Goal: Task Accomplishment & Management: Use online tool/utility

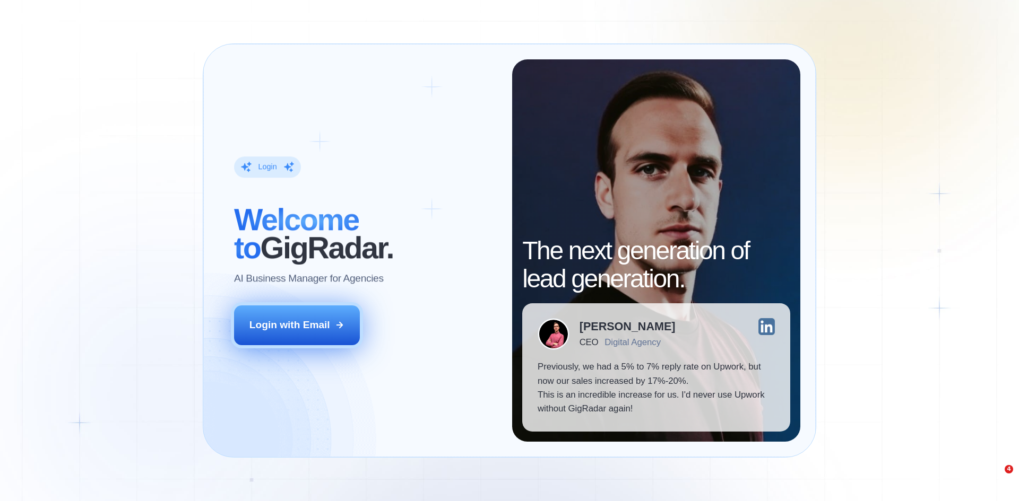
click at [317, 311] on button "Login with Email" at bounding box center [297, 325] width 126 height 39
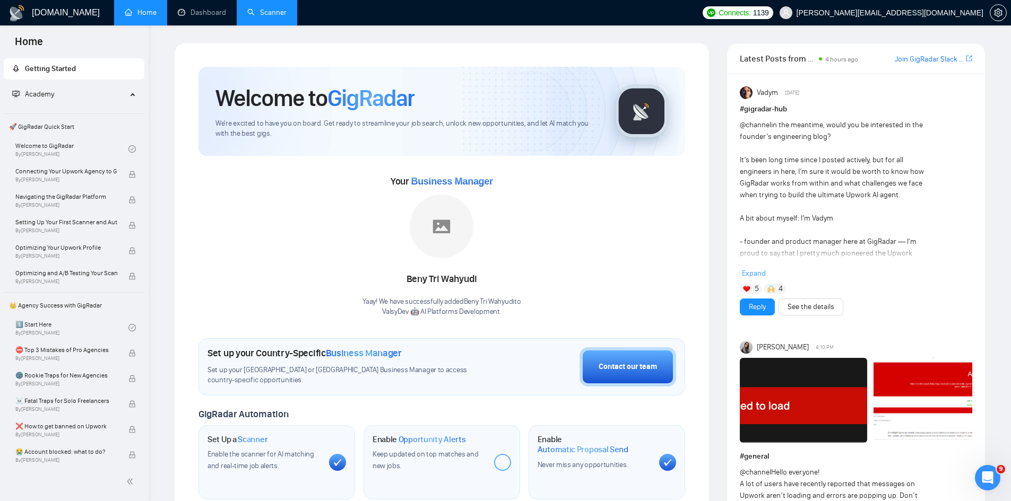
click at [256, 13] on link "Scanner" at bounding box center [266, 12] width 39 height 9
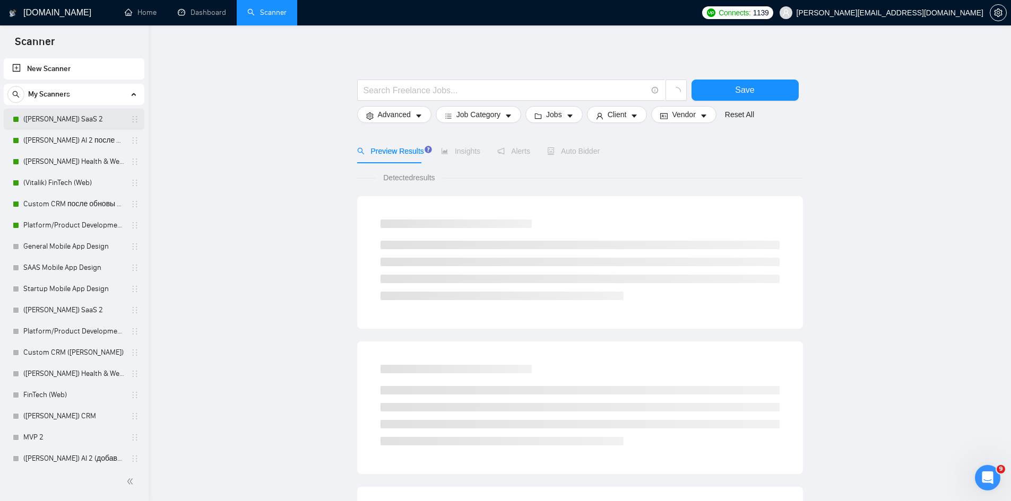
click at [64, 111] on link "([PERSON_NAME]) SaaS 2" at bounding box center [73, 119] width 101 height 21
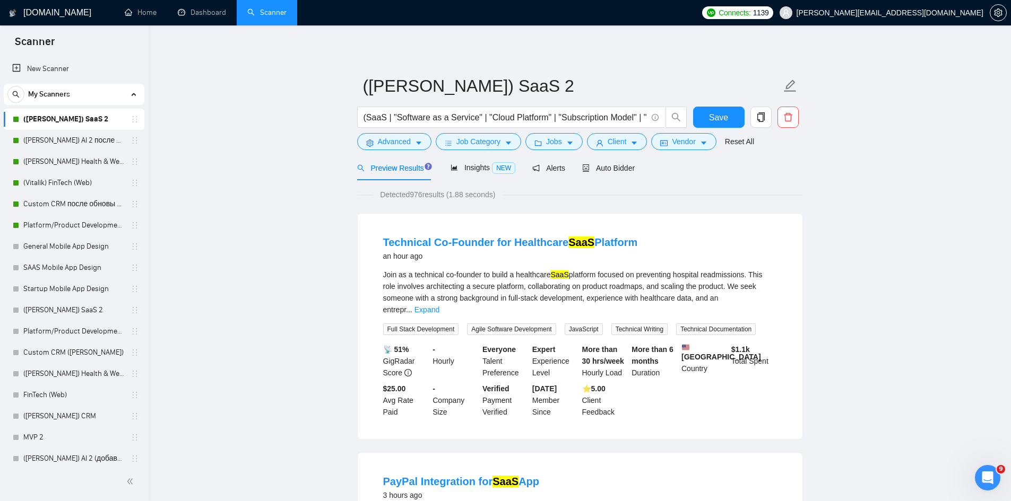
click at [76, 122] on link "([PERSON_NAME]) SaaS 2" at bounding box center [73, 119] width 101 height 21
click at [794, 83] on icon "edit" at bounding box center [790, 86] width 12 height 12
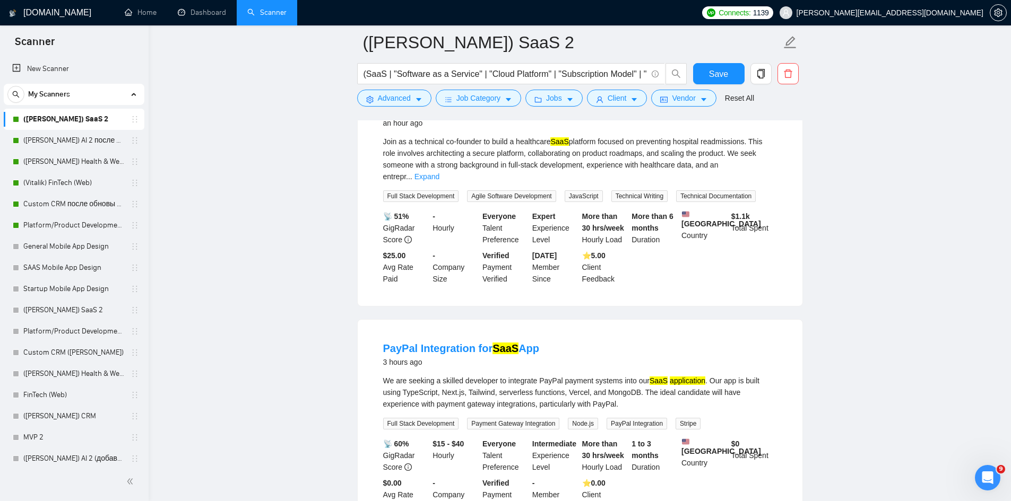
click at [24, 114] on link "([PERSON_NAME]) SaaS 2" at bounding box center [73, 119] width 101 height 21
click at [132, 118] on icon "holder" at bounding box center [135, 119] width 8 height 8
click at [51, 17] on h1 "[DOMAIN_NAME]" at bounding box center [57, 12] width 68 height 25
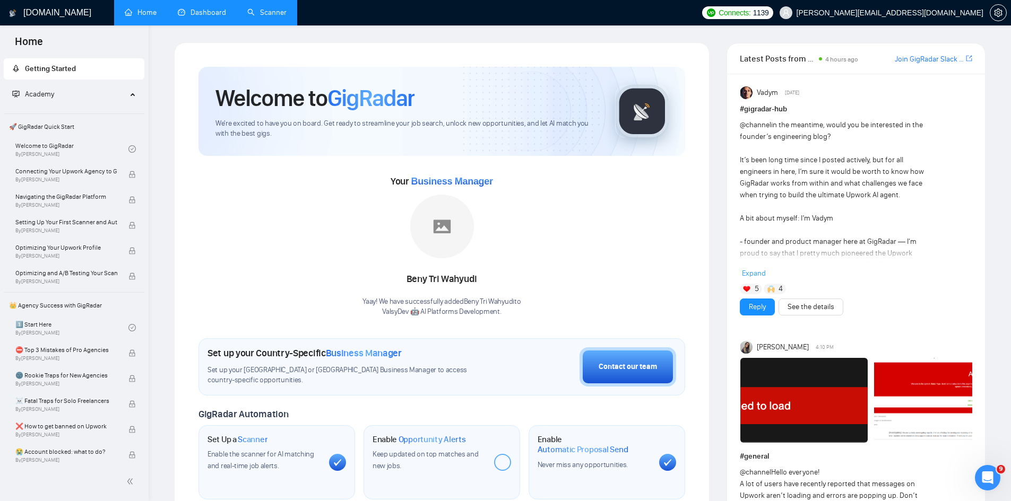
click at [190, 16] on link "Dashboard" at bounding box center [202, 12] width 48 height 9
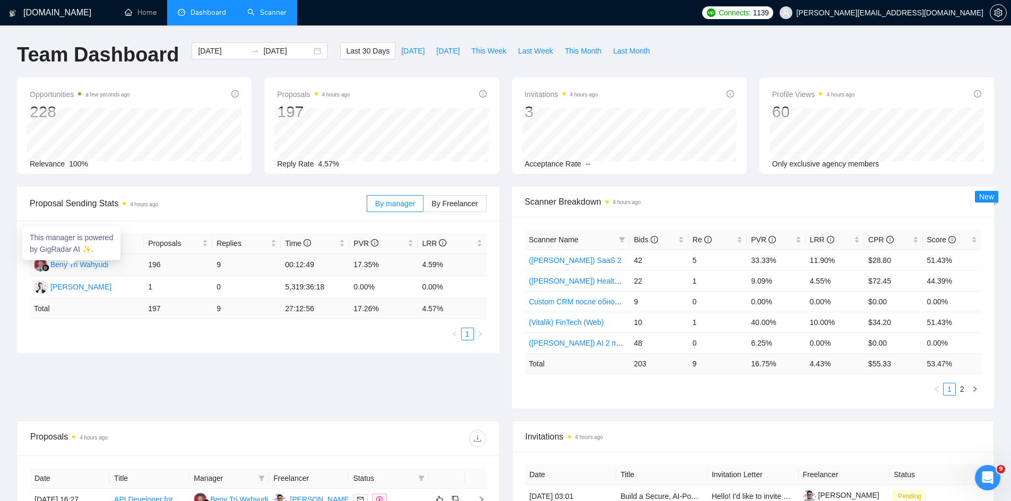
click at [81, 262] on div "Beny Tri Wahyudi" at bounding box center [79, 265] width 58 height 12
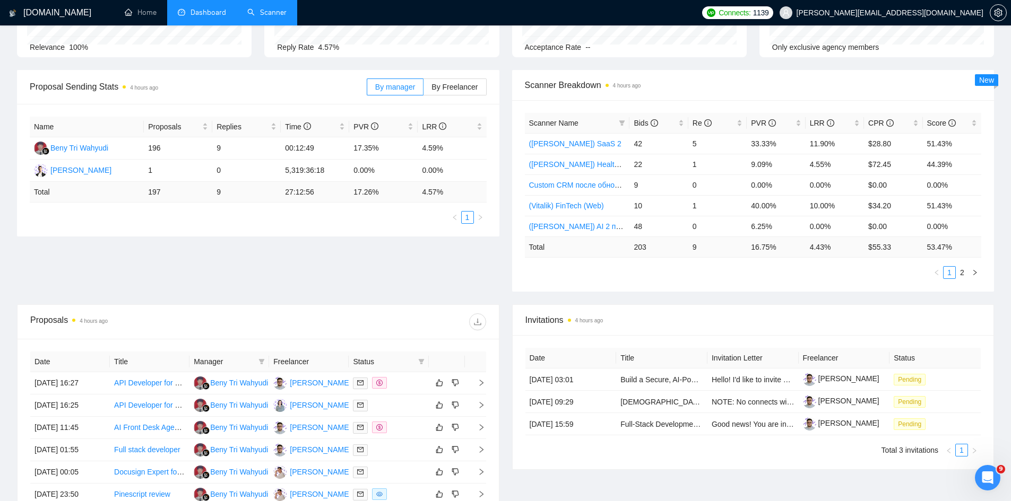
scroll to position [340, 0]
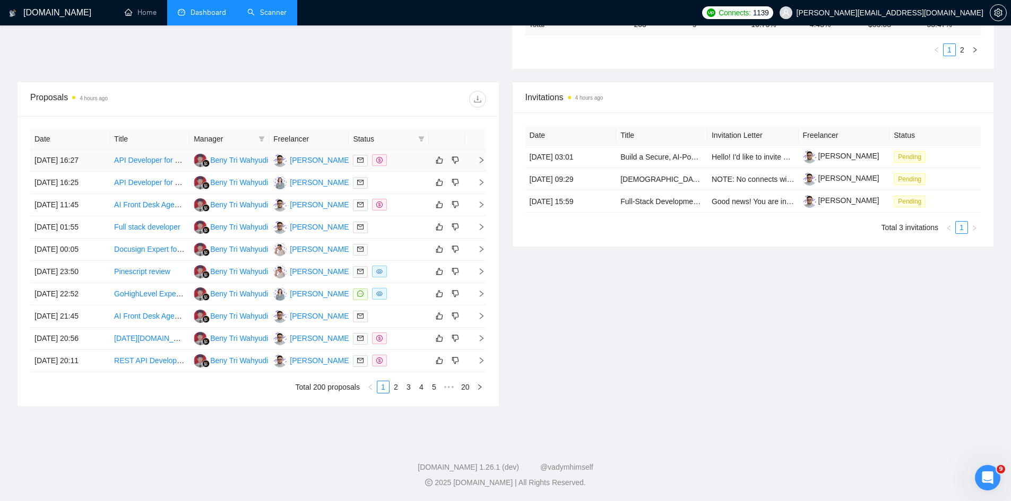
click at [156, 165] on link "API Developer for Salesforce; Black Diamond Integration" at bounding box center [207, 160] width 187 height 8
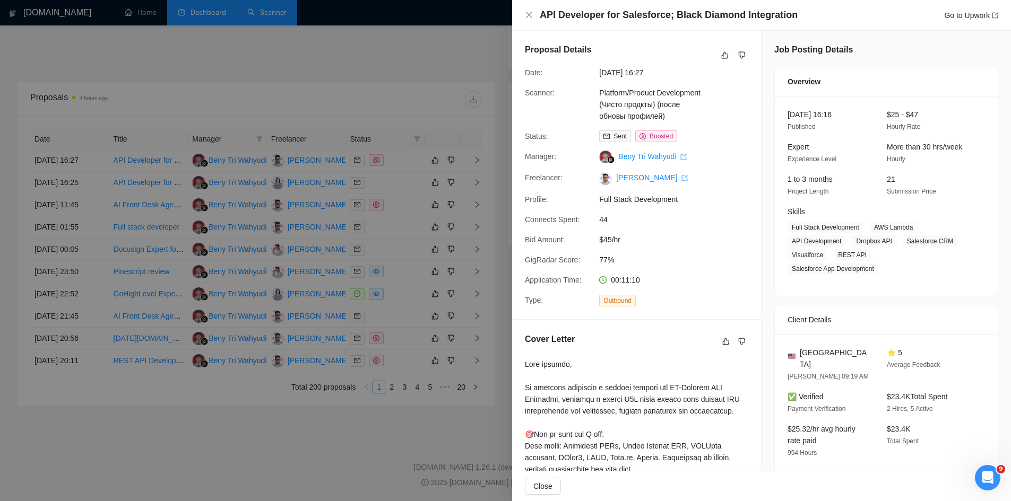
click at [283, 142] on div at bounding box center [505, 250] width 1011 height 501
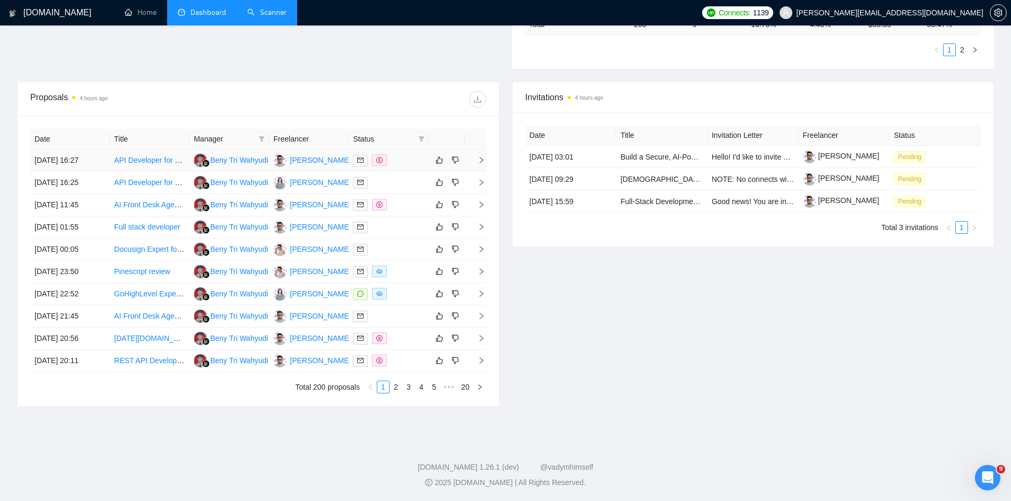
click at [405, 161] on div at bounding box center [388, 160] width 71 height 12
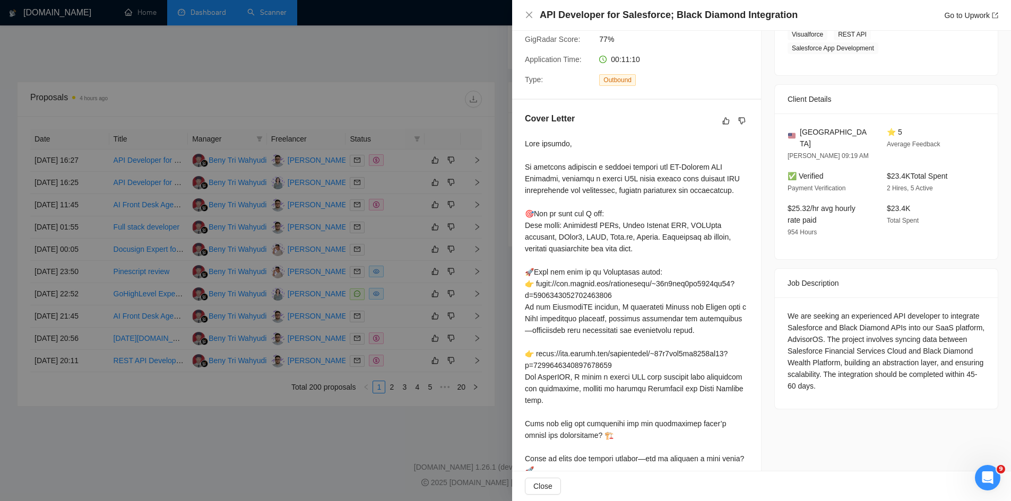
scroll to position [283, 0]
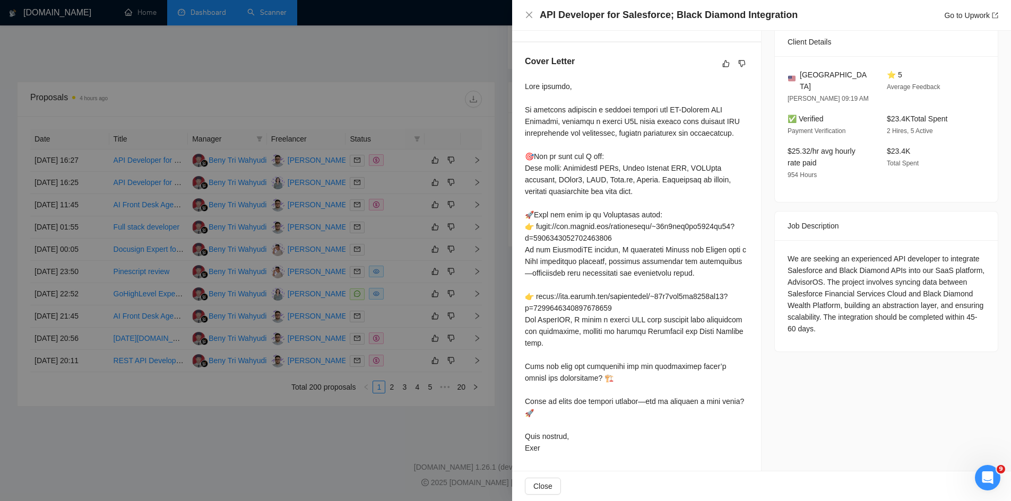
click at [281, 215] on div at bounding box center [505, 250] width 1011 height 501
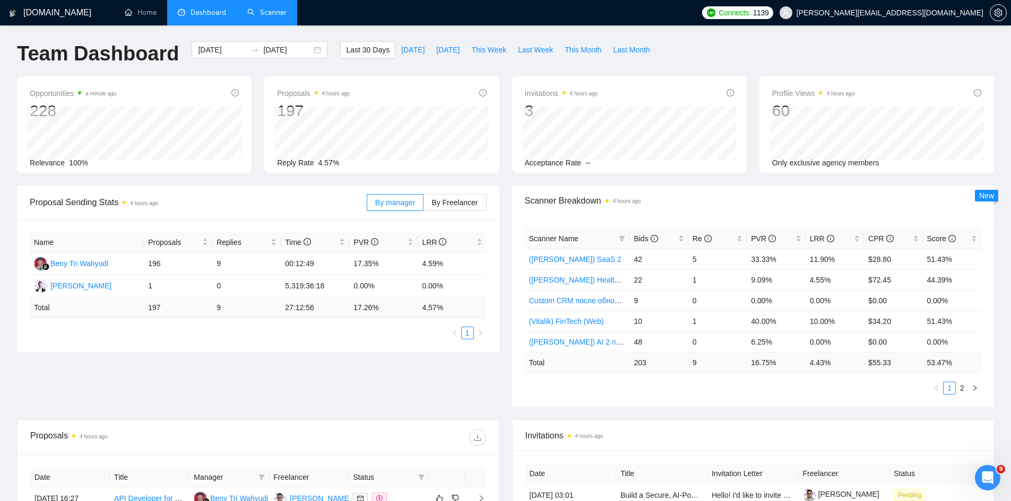
scroll to position [0, 0]
click at [582, 347] on link "([PERSON_NAME]) AI 2 после обновы профиля" at bounding box center [611, 343] width 165 height 8
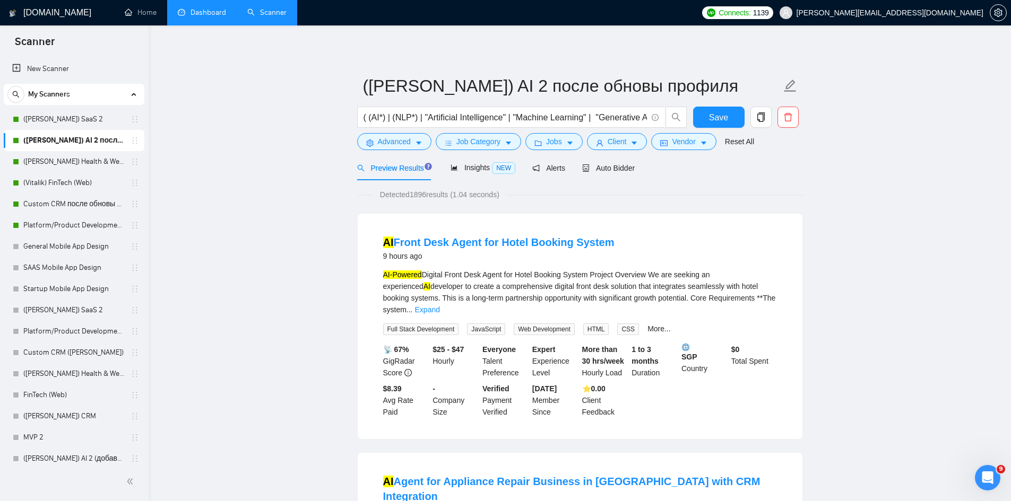
click at [471, 283] on div "AI-Powered Digital Front Desk Agent for Hotel Booking System Project Overview W…" at bounding box center [580, 292] width 394 height 47
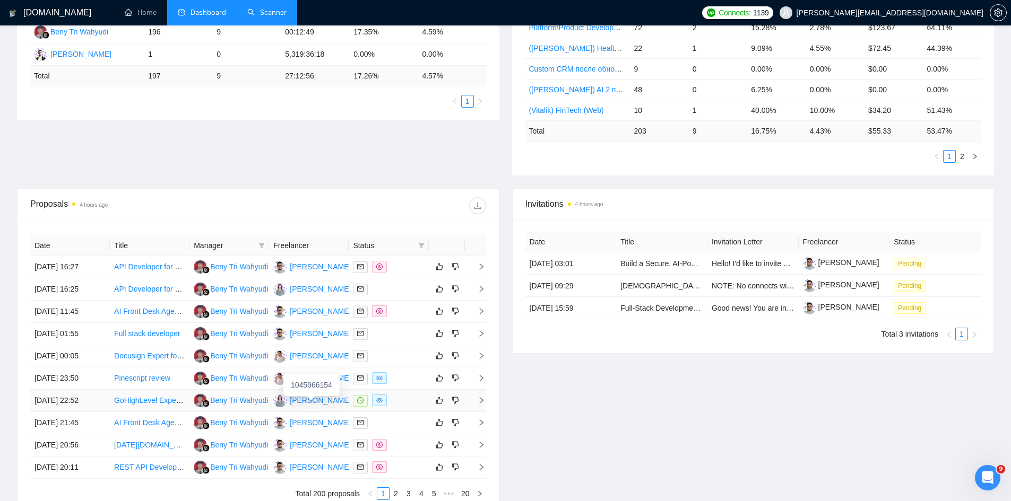
scroll to position [198, 0]
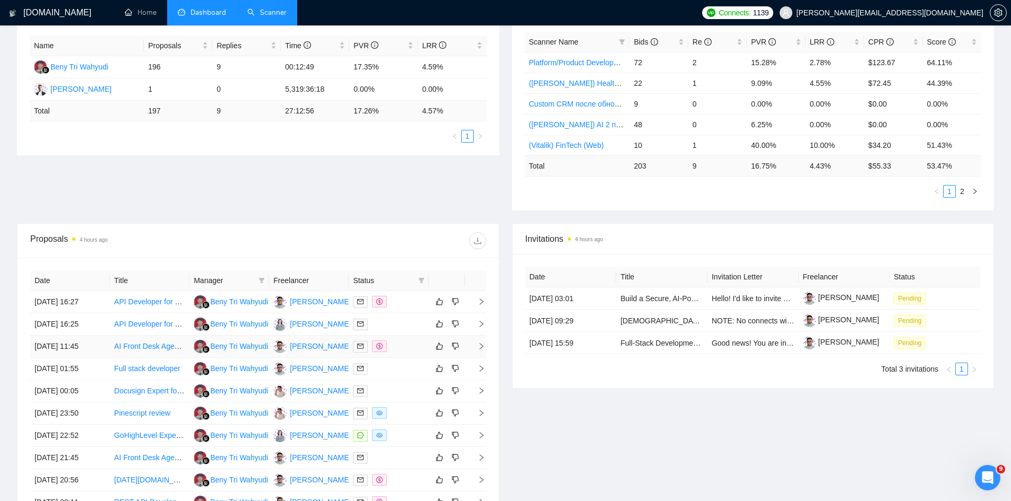
click at [481, 350] on icon "right" at bounding box center [481, 346] width 7 height 7
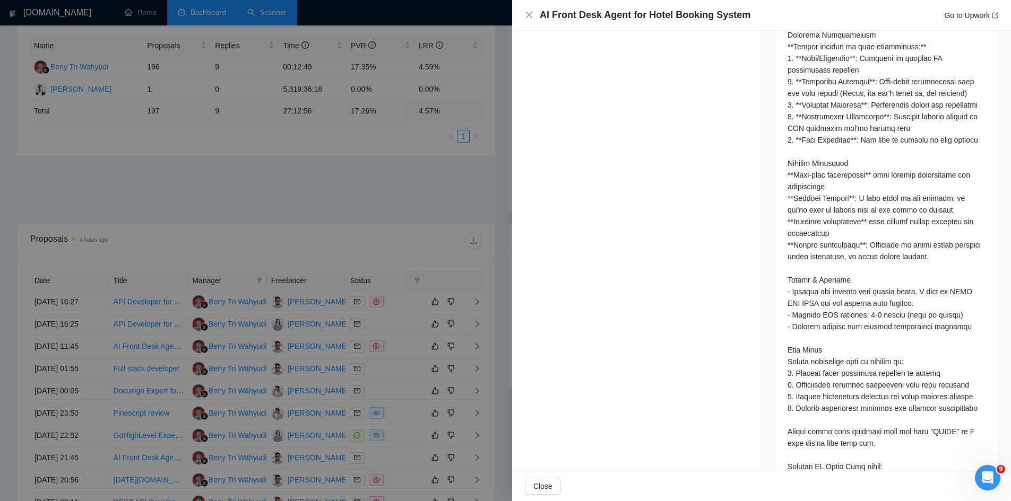
scroll to position [1227, 0]
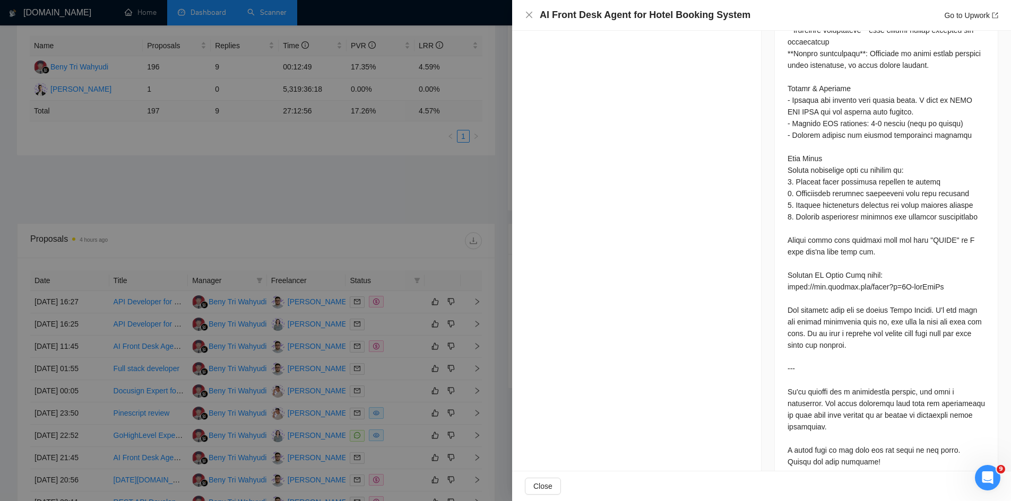
click at [205, 232] on div at bounding box center [505, 250] width 1011 height 501
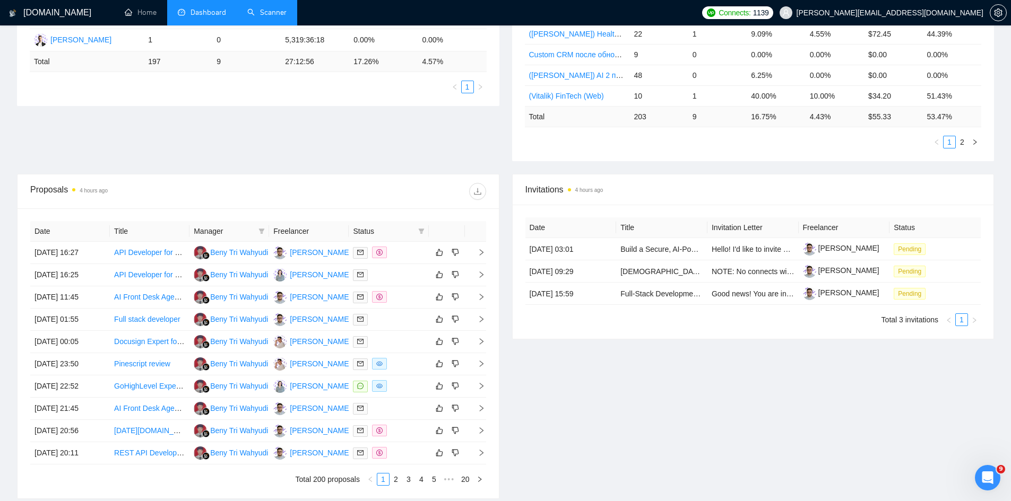
scroll to position [269, 0]
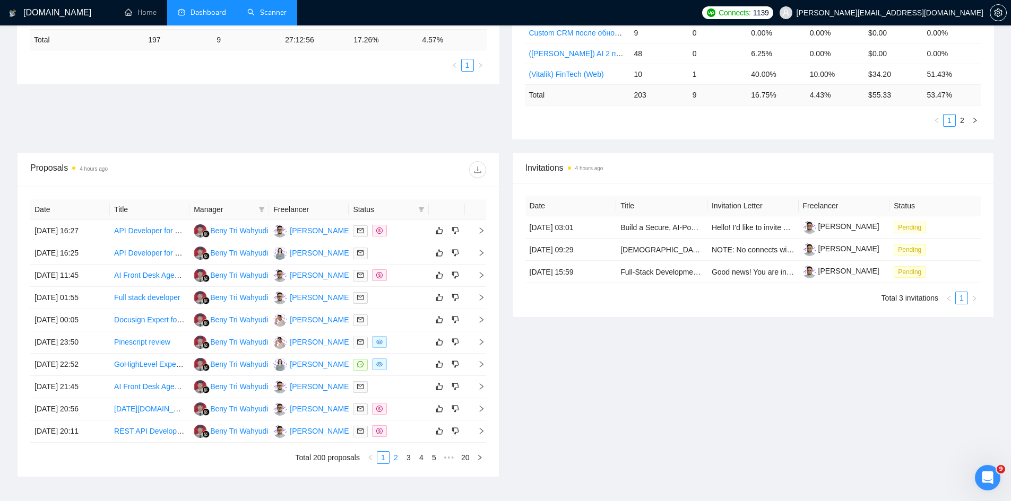
click at [397, 458] on link "2" at bounding box center [396, 458] width 12 height 12
click at [145, 344] on link "AI Voice Assistant Dev for GPT Web/App Integration – Short-Term Project" at bounding box center [235, 342] width 242 height 8
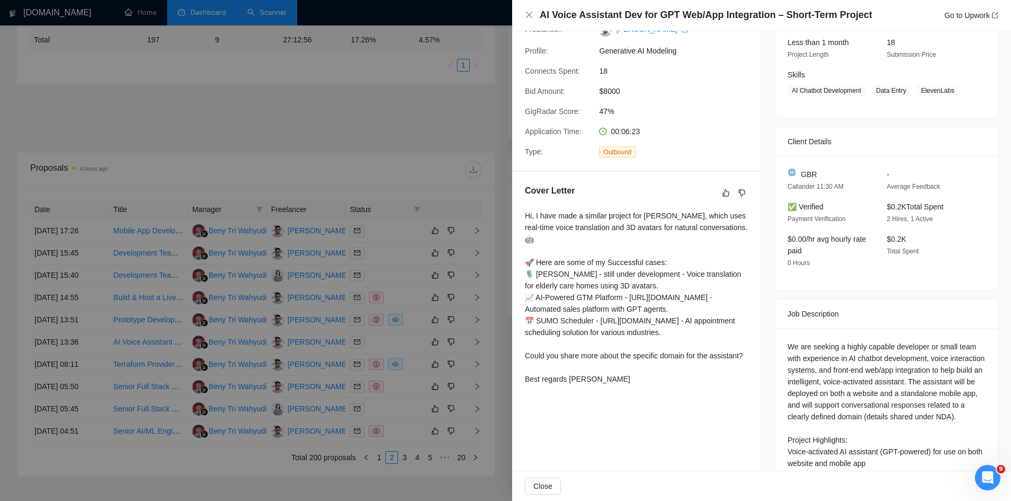
scroll to position [126, 0]
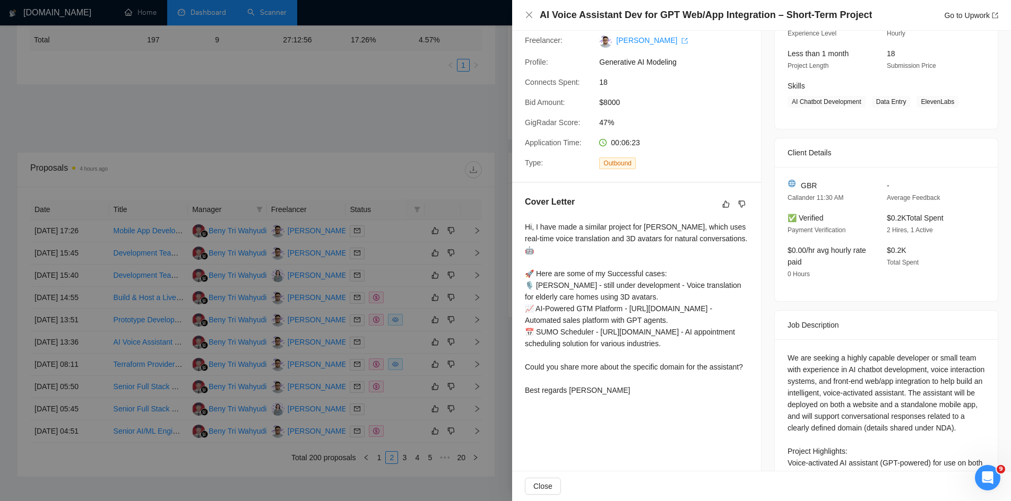
click at [133, 302] on div at bounding box center [505, 250] width 1011 height 501
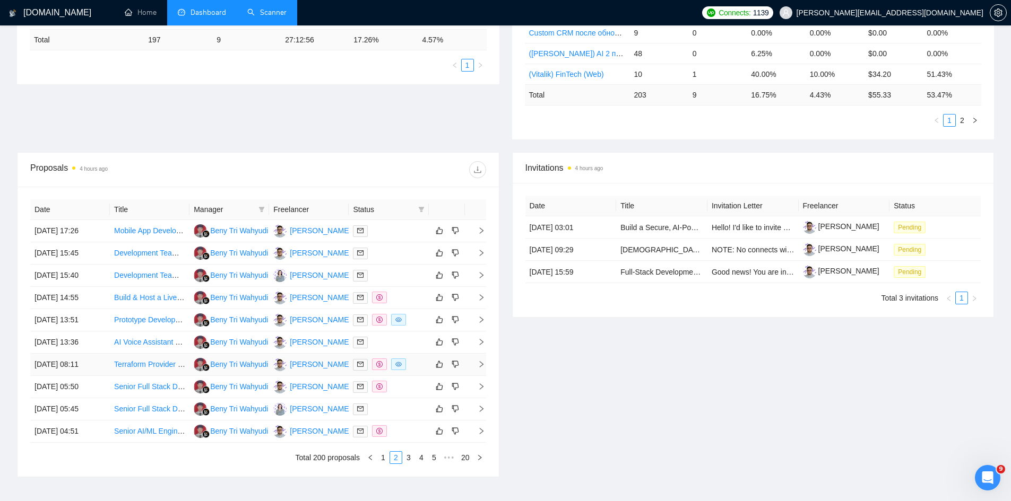
click at [74, 366] on td "[DATE] 08:11" at bounding box center [70, 365] width 80 height 22
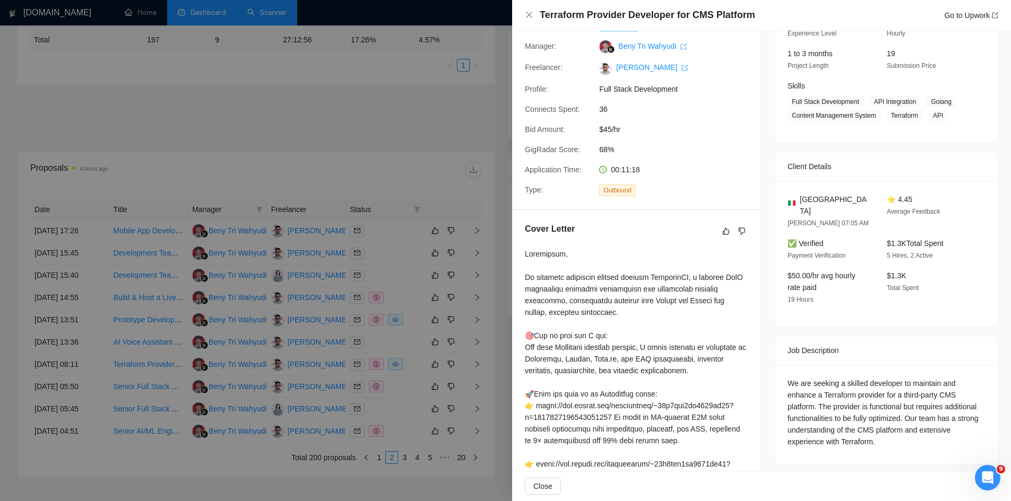
click at [266, 142] on div at bounding box center [505, 250] width 1011 height 501
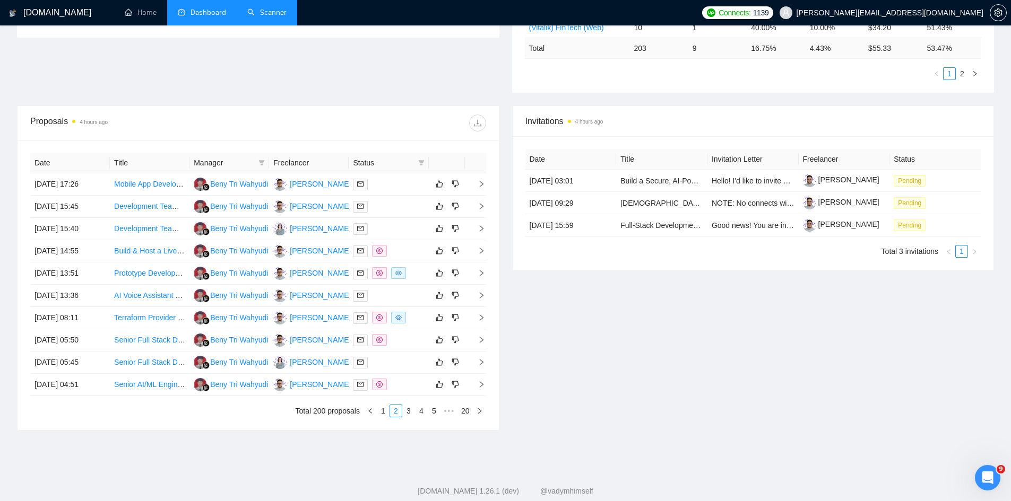
scroll to position [340, 0]
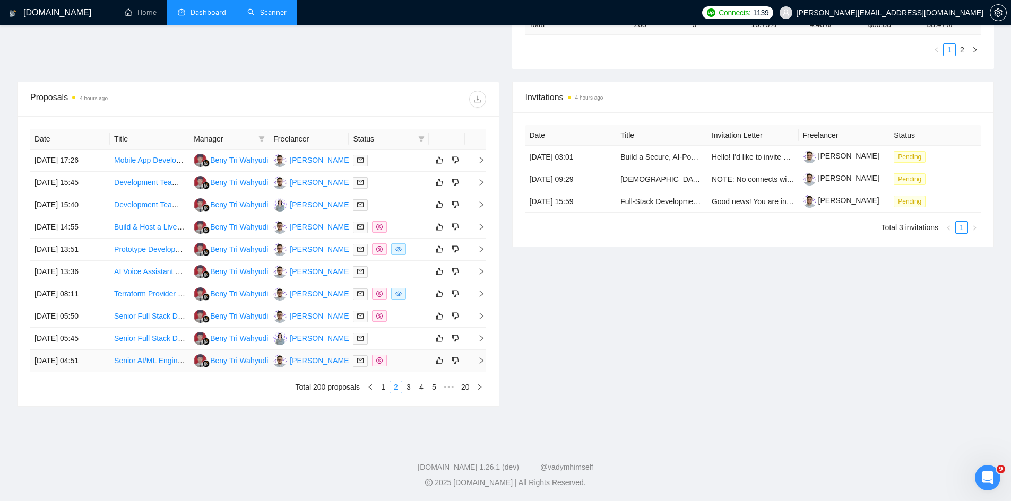
click at [71, 359] on td "[DATE] 04:51" at bounding box center [70, 361] width 80 height 22
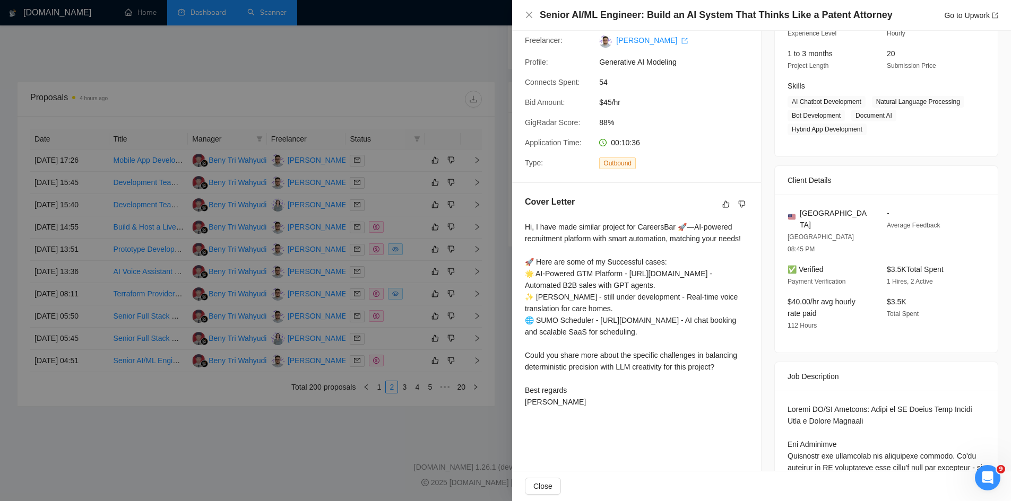
drag, startPoint x: 319, startPoint y: 454, endPoint x: 404, endPoint y: 399, distance: 101.0
click at [322, 452] on div at bounding box center [505, 250] width 1011 height 501
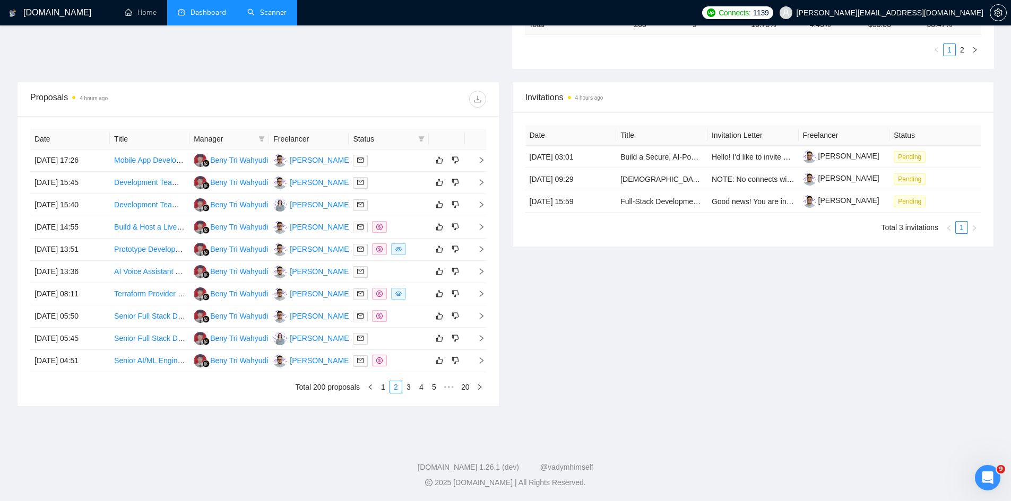
click at [405, 389] on link "3" at bounding box center [409, 388] width 12 height 12
click at [71, 154] on td "[DATE] 04:16" at bounding box center [70, 161] width 80 height 22
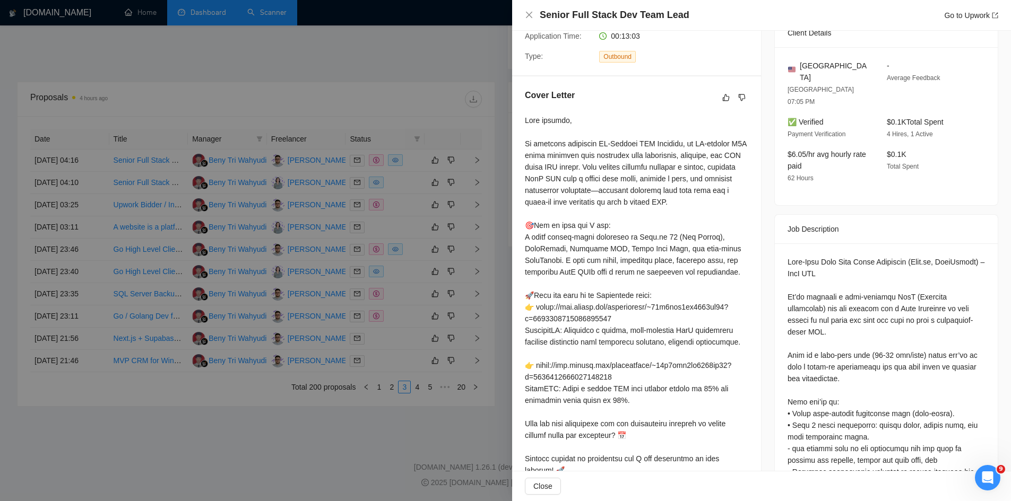
scroll to position [267, 0]
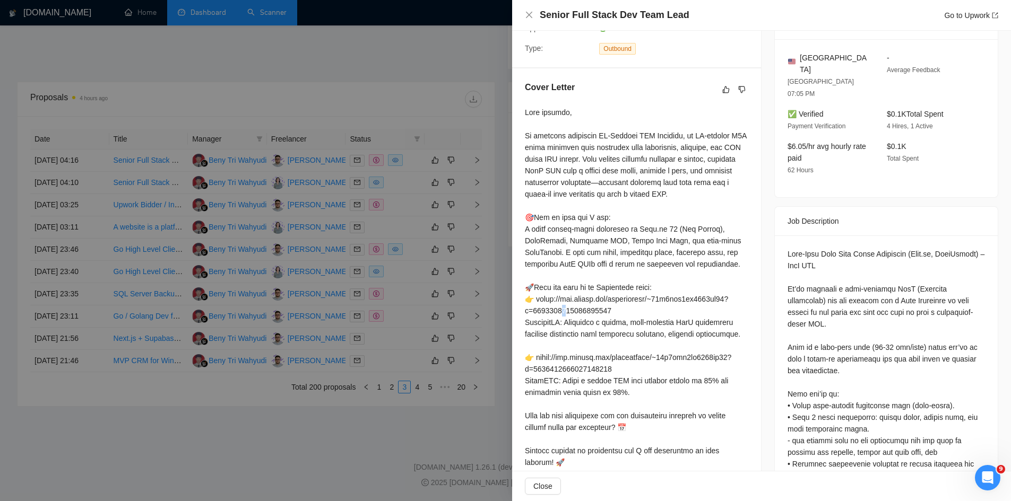
type textarea "."
click at [604, 307] on div at bounding box center [636, 305] width 223 height 397
click at [610, 329] on div at bounding box center [636, 305] width 223 height 397
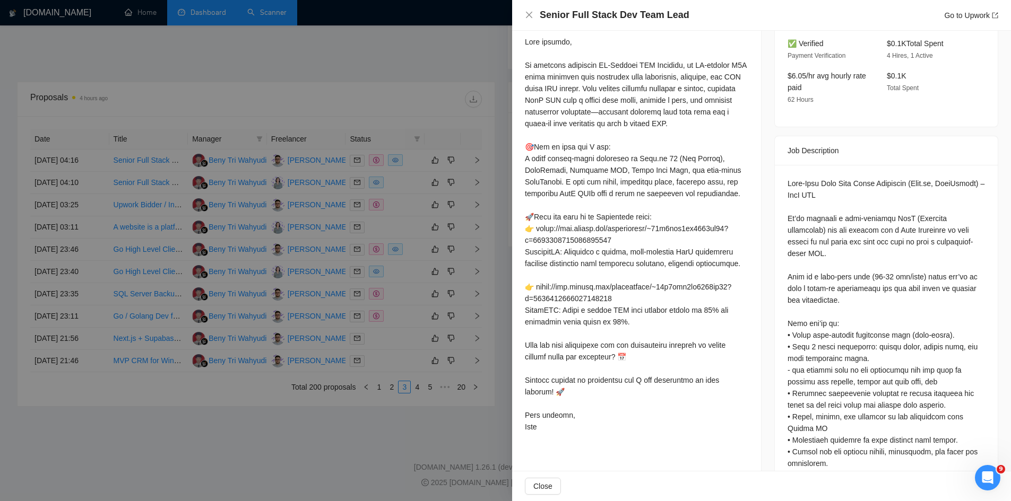
click at [256, 257] on div at bounding box center [505, 250] width 1011 height 501
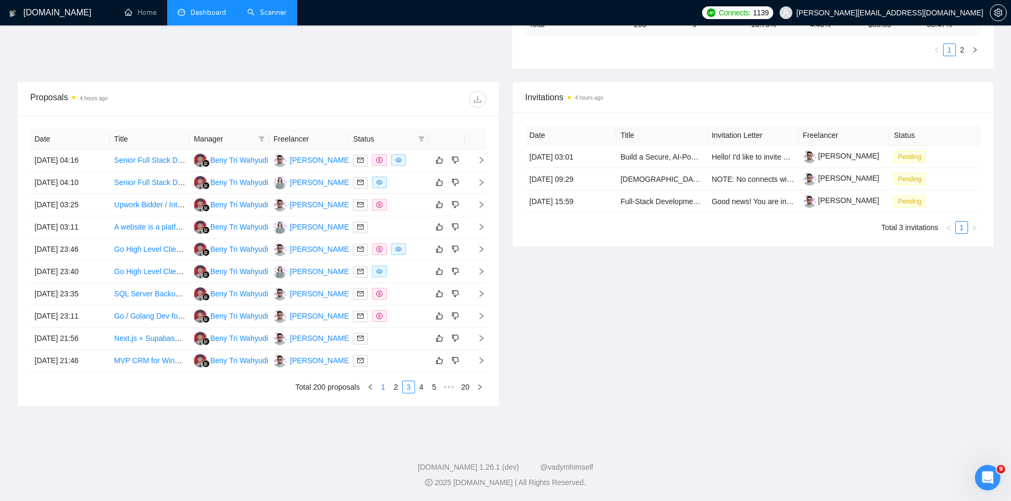
click at [386, 386] on link "1" at bounding box center [383, 388] width 12 height 12
click at [263, 16] on link "Scanner" at bounding box center [266, 12] width 39 height 9
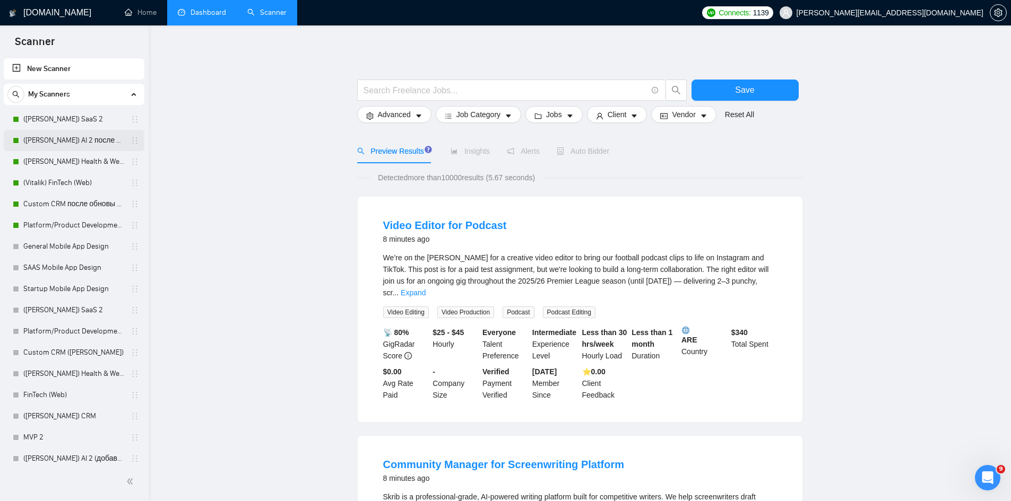
click at [70, 140] on link "([PERSON_NAME]) AI 2 после обновы профиля" at bounding box center [73, 140] width 101 height 21
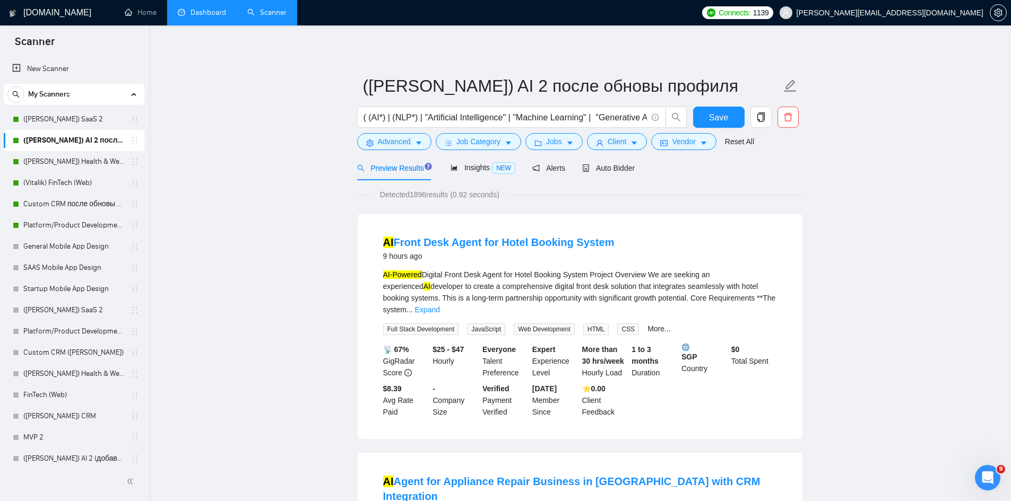
click at [102, 141] on link "([PERSON_NAME]) AI 2 после обновы профиля" at bounding box center [73, 140] width 101 height 21
click at [618, 164] on span "Auto Bidder" at bounding box center [608, 168] width 53 height 8
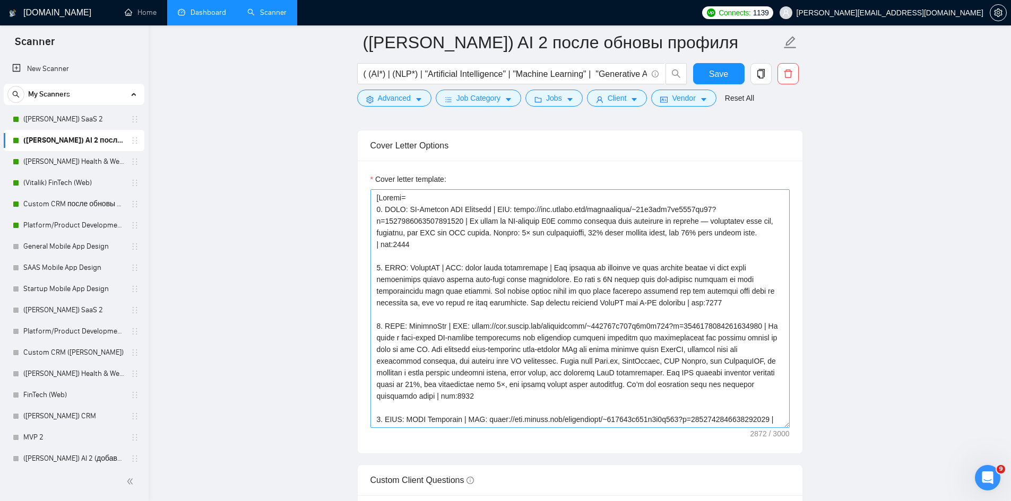
scroll to position [1203, 0]
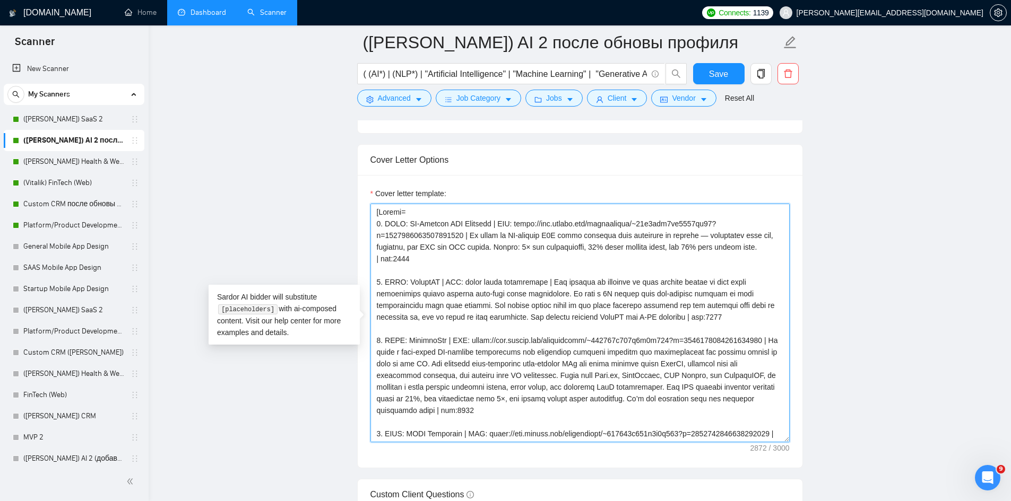
drag, startPoint x: 721, startPoint y: 219, endPoint x: 407, endPoint y: 223, distance: 314.2
click at [407, 223] on textarea "Cover letter template:" at bounding box center [579, 323] width 419 height 239
drag, startPoint x: 445, startPoint y: 340, endPoint x: 752, endPoint y: 339, distance: 306.7
click at [752, 339] on textarea "Cover letter template:" at bounding box center [579, 323] width 419 height 239
click at [504, 339] on textarea "Cover letter template:" at bounding box center [579, 323] width 419 height 239
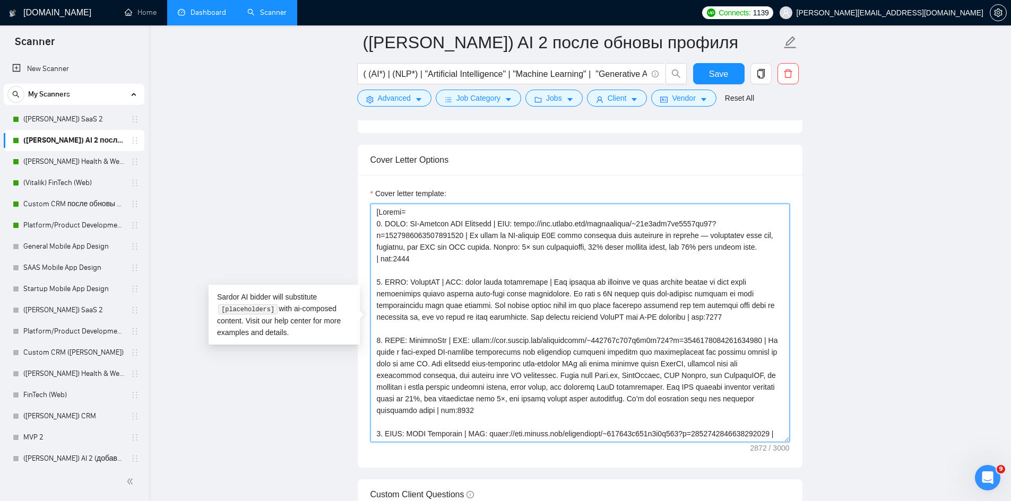
drag, startPoint x: 447, startPoint y: 341, endPoint x: 752, endPoint y: 335, distance: 305.2
click at [752, 335] on textarea "Cover letter template:" at bounding box center [579, 323] width 419 height 239
drag, startPoint x: 431, startPoint y: 354, endPoint x: 587, endPoint y: 353, distance: 155.5
click at [587, 353] on textarea "Cover letter template:" at bounding box center [579, 323] width 419 height 239
click at [406, 325] on textarea "Cover letter template:" at bounding box center [579, 323] width 419 height 239
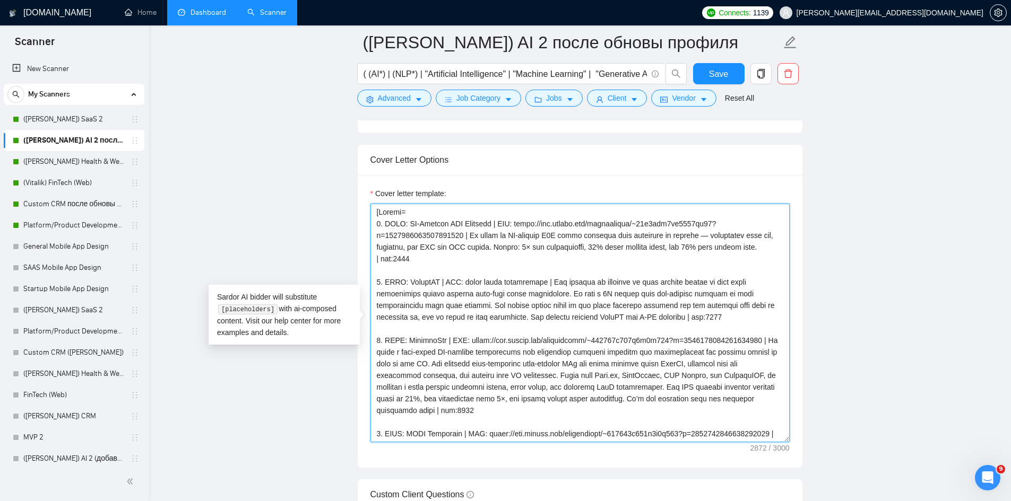
drag, startPoint x: 414, startPoint y: 350, endPoint x: 587, endPoint y: 351, distance: 172.5
click at [587, 351] on textarea "Cover letter template:" at bounding box center [579, 323] width 419 height 239
paste textarea
type textarea "[Loremi= 0. DOLO: SI-Ametcon ADI Elitsedd | EIU: tempo://inc.utlabo.etd/magnaal…"
